Goal: Task Accomplishment & Management: Manage account settings

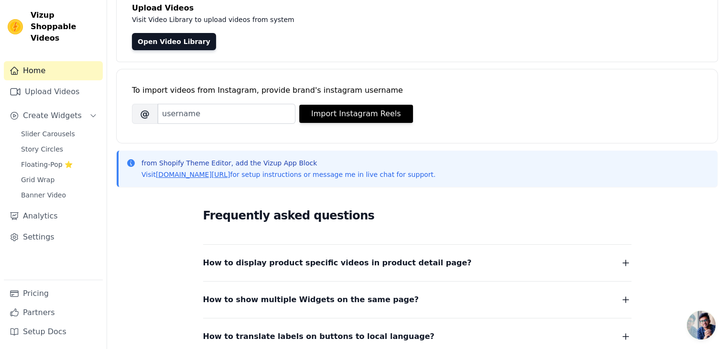
scroll to position [78, 0]
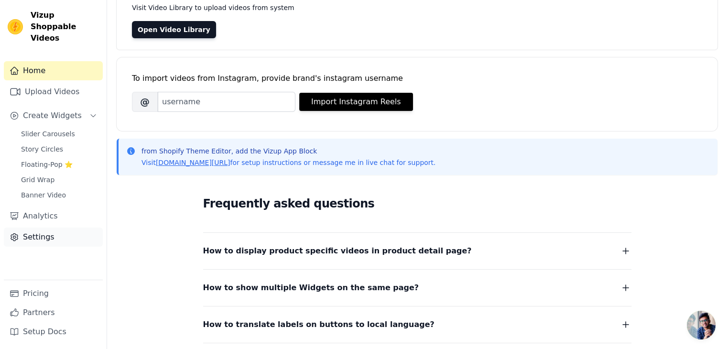
click at [35, 230] on link "Settings" at bounding box center [53, 237] width 99 height 19
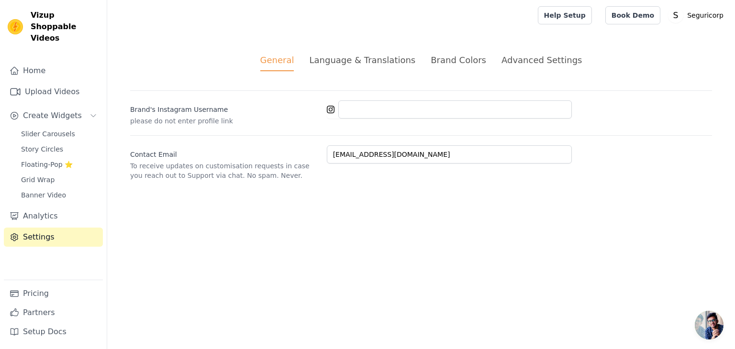
click at [384, 65] on div "Language & Translations" at bounding box center [362, 60] width 106 height 13
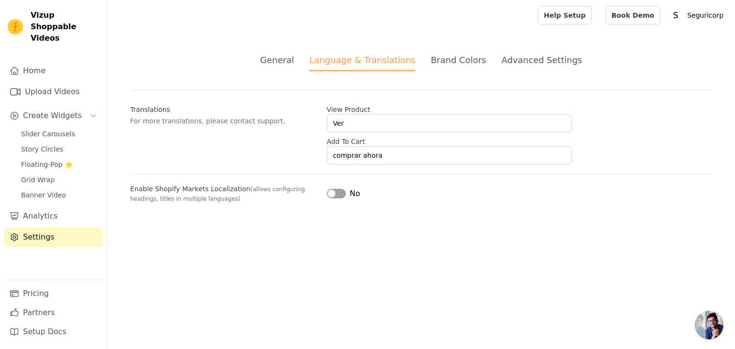
click at [334, 196] on button "Label" at bounding box center [336, 194] width 19 height 10
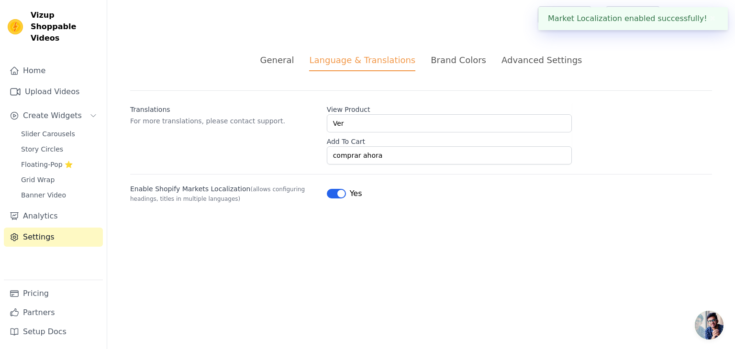
click at [438, 57] on div "Brand Colors" at bounding box center [457, 60] width 55 height 13
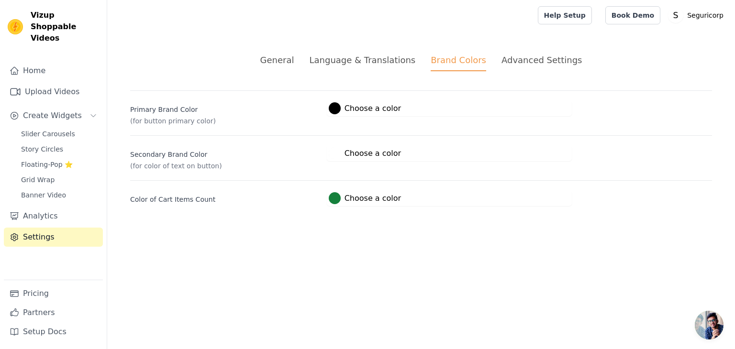
drag, startPoint x: 327, startPoint y: 209, endPoint x: 333, endPoint y: 203, distance: 7.8
click at [333, 203] on div "General Language & Translations Brand Colors Advanced Settings unsaved changes …" at bounding box center [420, 130] width 627 height 198
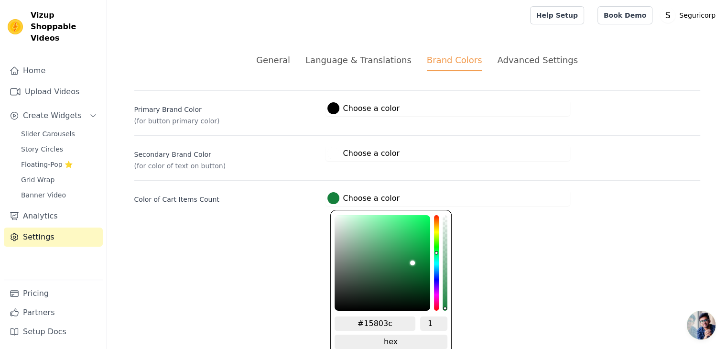
click at [333, 203] on div at bounding box center [334, 198] width 12 height 12
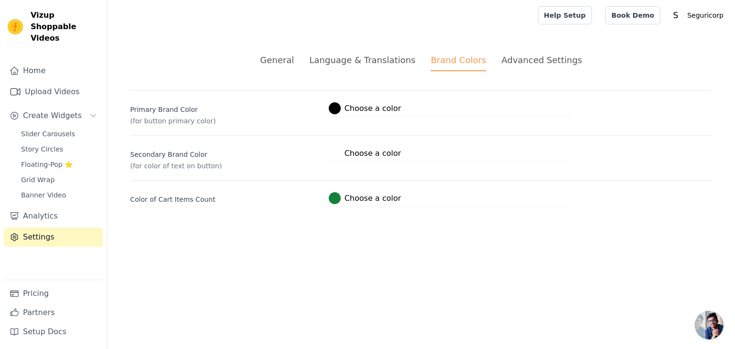
click at [333, 203] on div at bounding box center [335, 198] width 12 height 12
click at [522, 57] on div "Advanced Settings" at bounding box center [541, 60] width 80 height 13
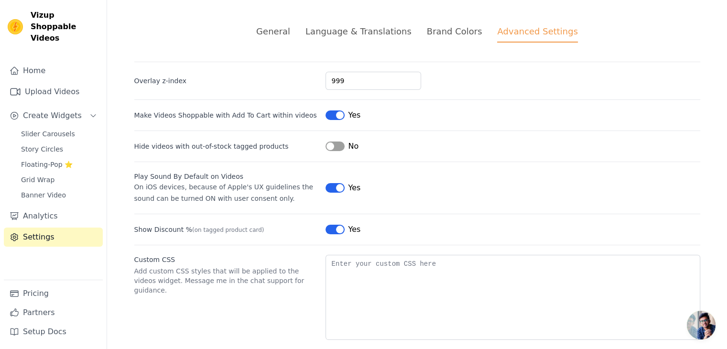
scroll to position [30, 0]
click at [329, 223] on div "Yes" at bounding box center [343, 228] width 35 height 11
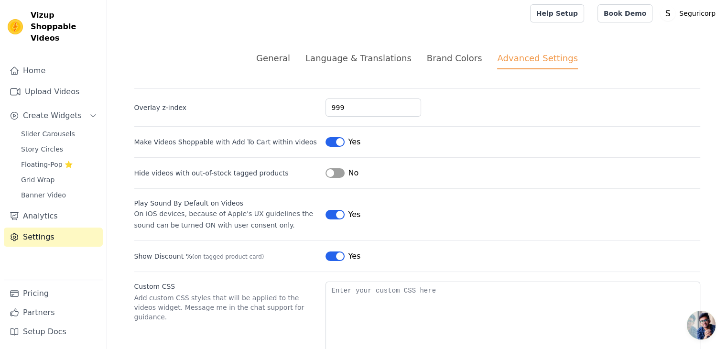
scroll to position [13, 0]
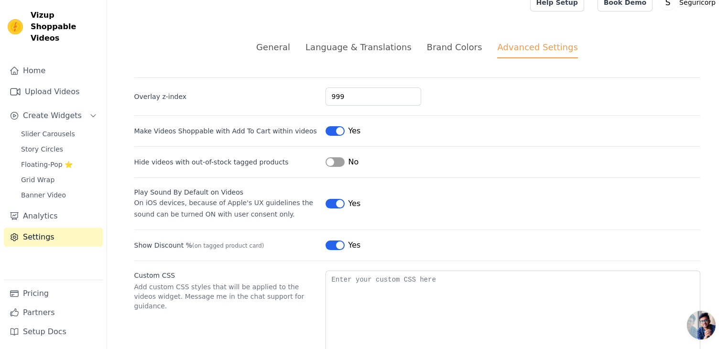
click at [344, 123] on div "Make Videos Shoppable with Add To Cart within videos Label Yes" at bounding box center [417, 126] width 566 height 22
click at [334, 128] on button "Label" at bounding box center [335, 131] width 19 height 10
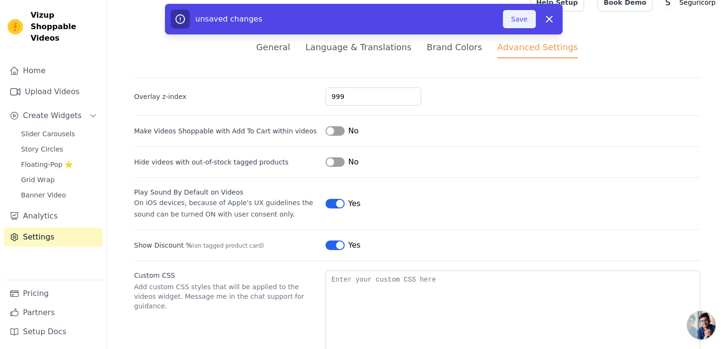
click at [508, 15] on button "Save" at bounding box center [519, 19] width 33 height 18
